Goal: Task Accomplishment & Management: Use online tool/utility

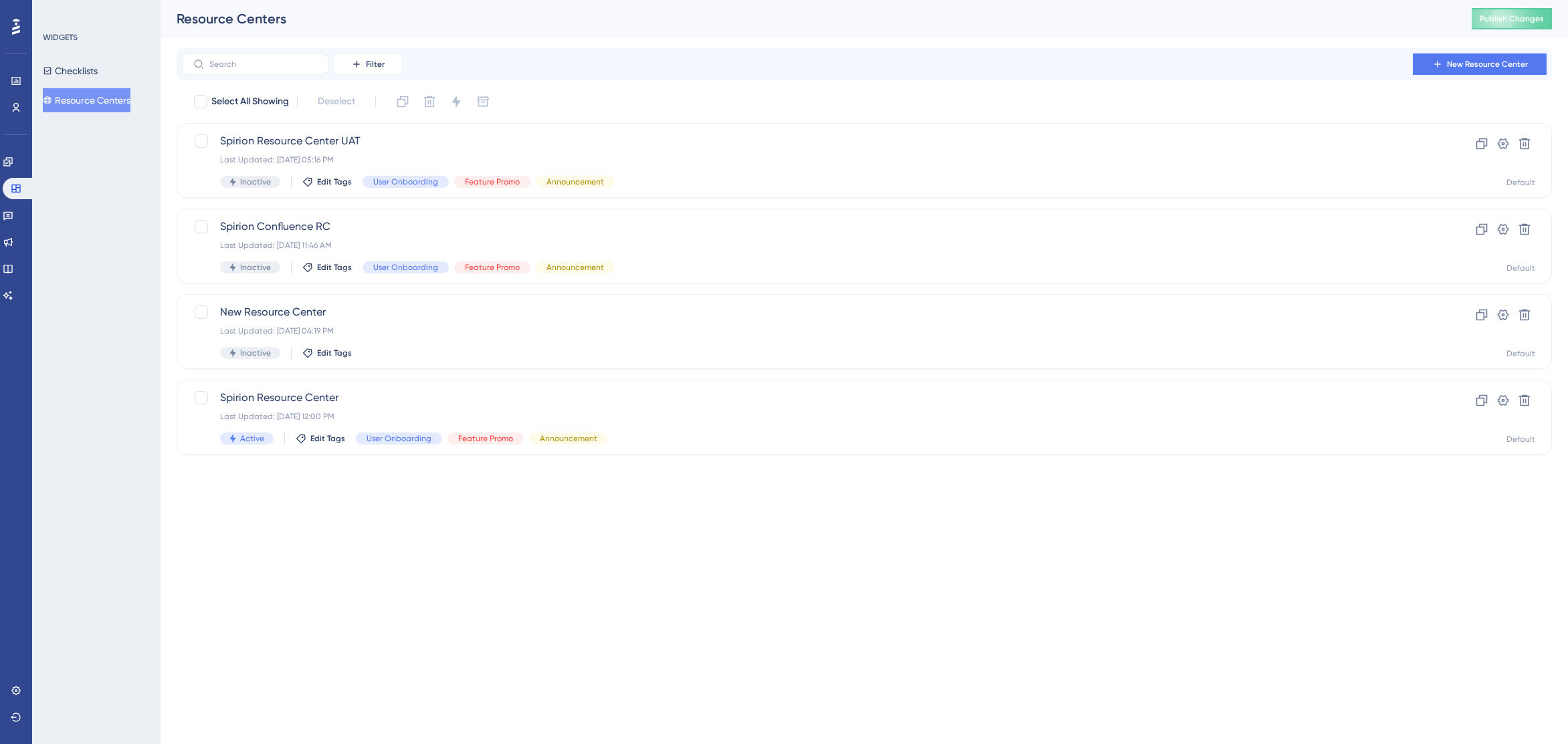
click at [1547, 16] on button "Publish Changes" at bounding box center [1512, 18] width 80 height 21
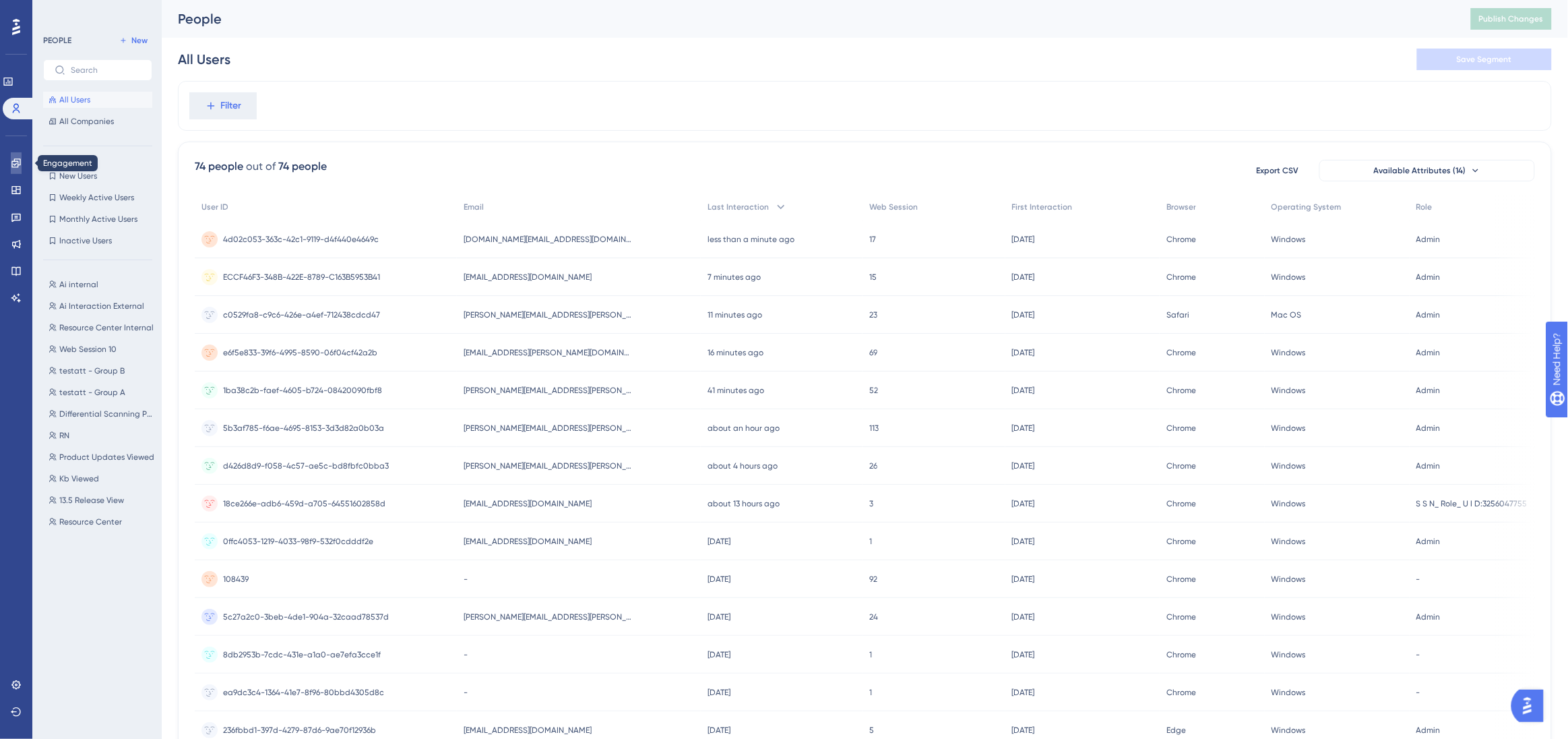
click at [17, 160] on icon at bounding box center [17, 163] width 11 height 11
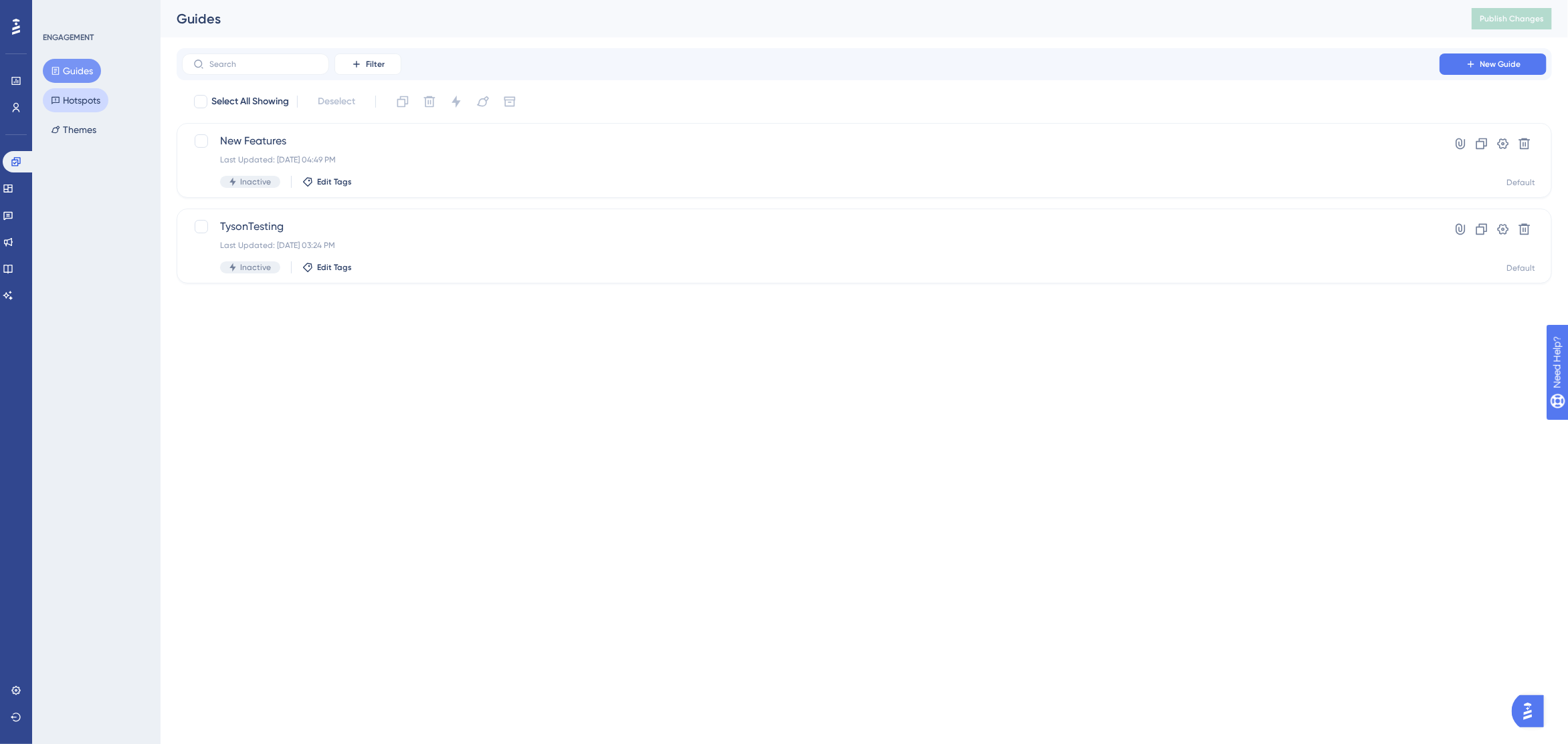
click at [75, 99] on button "Hotspots" at bounding box center [76, 100] width 66 height 24
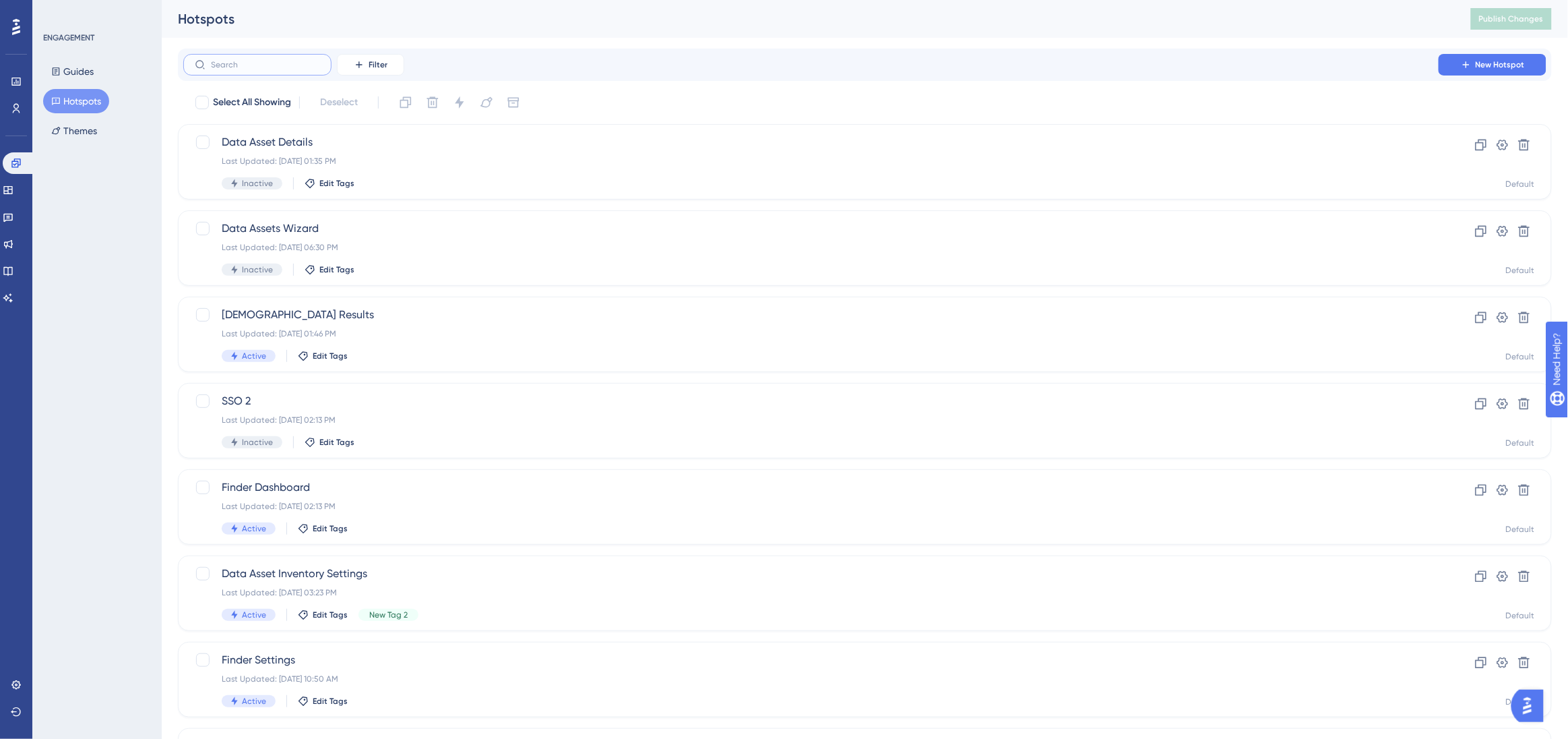
click at [261, 62] on input "text" at bounding box center [265, 64] width 109 height 9
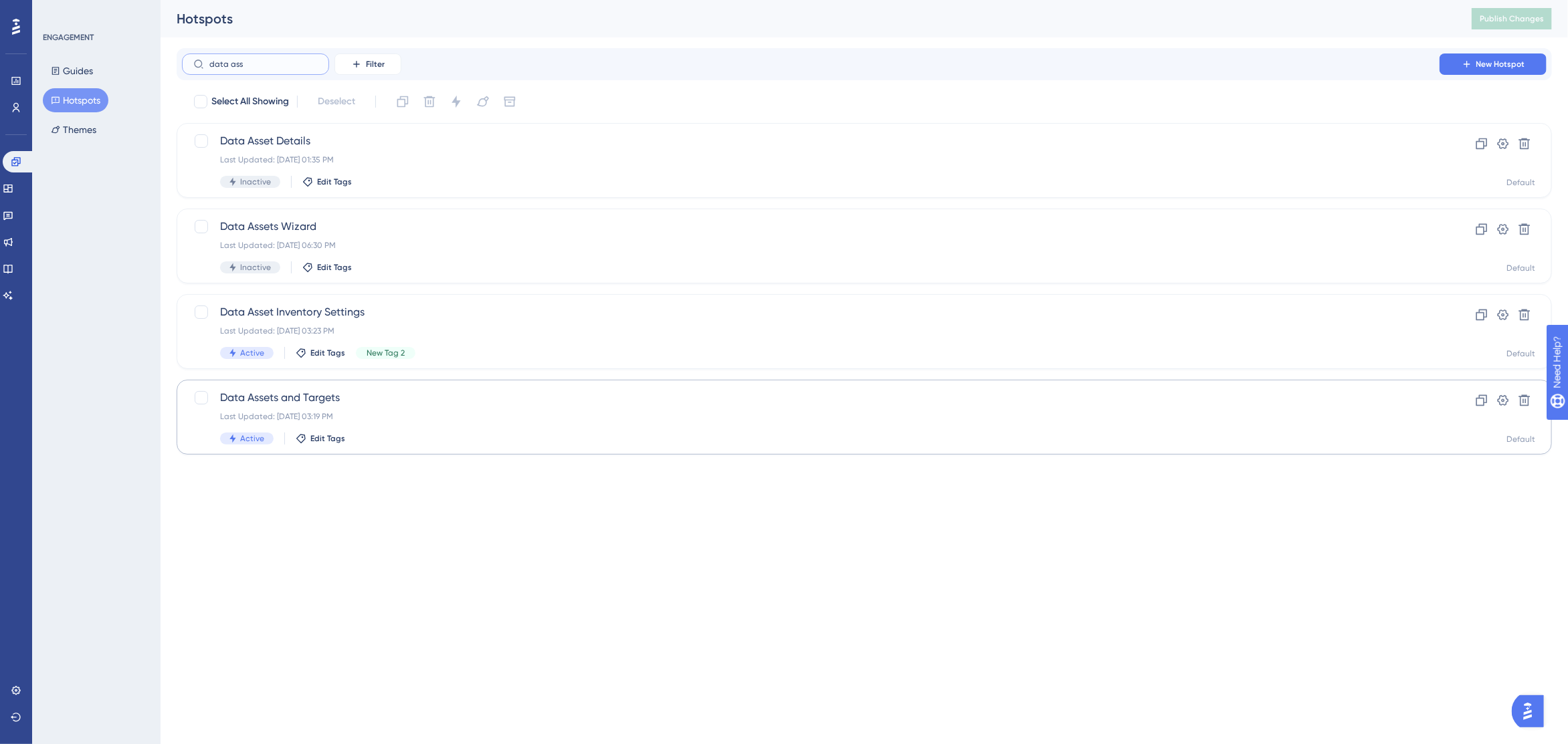
type input "data ass"
click at [351, 399] on span "Data Assets and Targets" at bounding box center [811, 398] width 1182 height 16
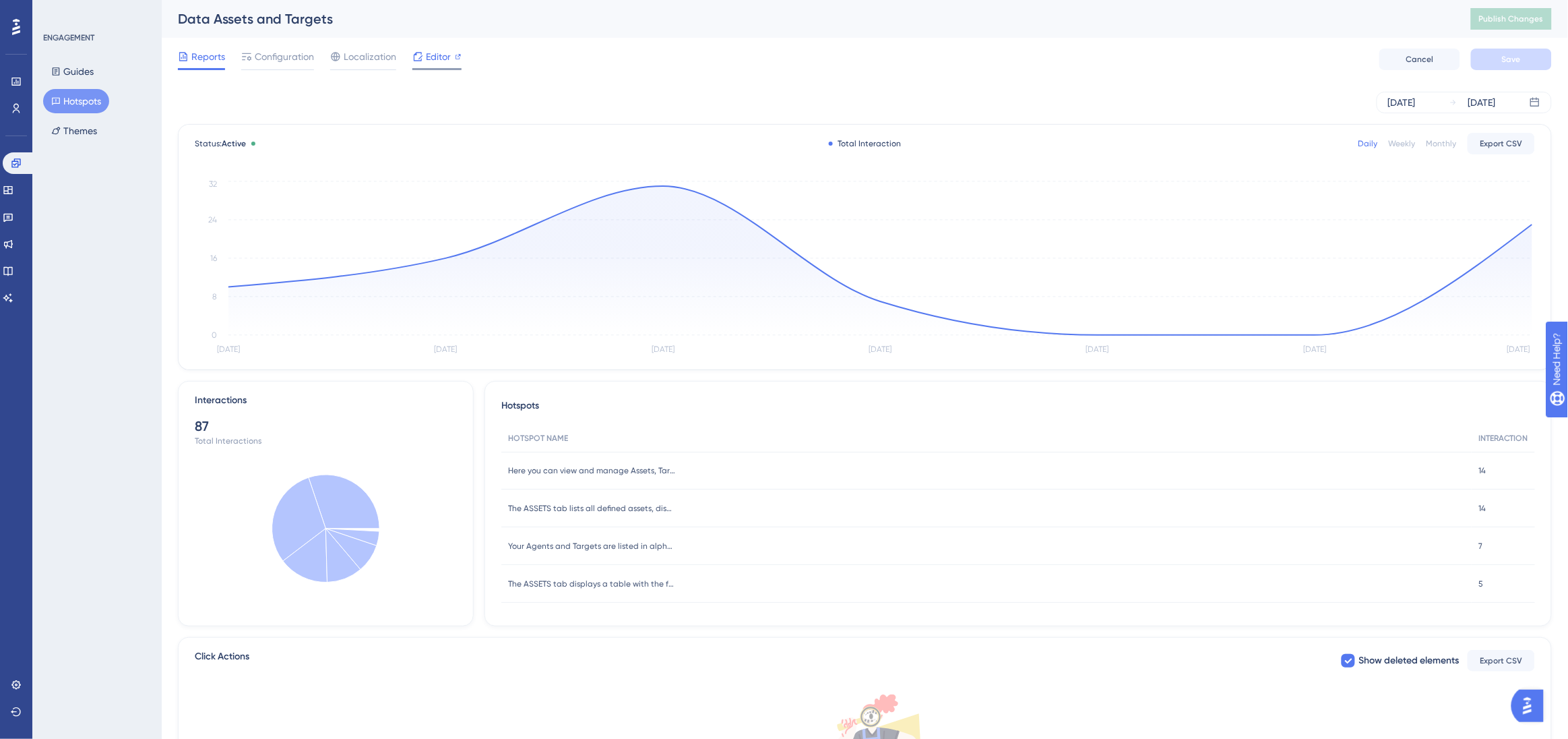
click at [435, 56] on span "Editor" at bounding box center [438, 57] width 25 height 17
